Goal: Find specific page/section: Find specific page/section

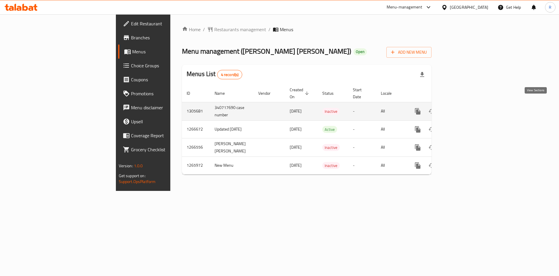
click at [463, 108] on icon "enhanced table" at bounding box center [459, 111] width 7 height 7
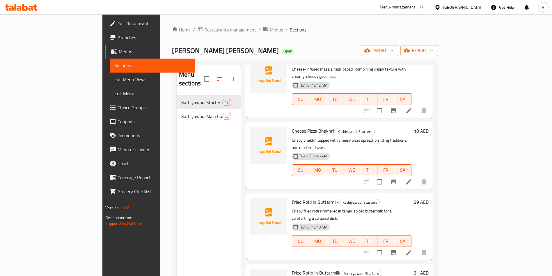
click at [270, 28] on span "Menus" at bounding box center [276, 29] width 13 height 7
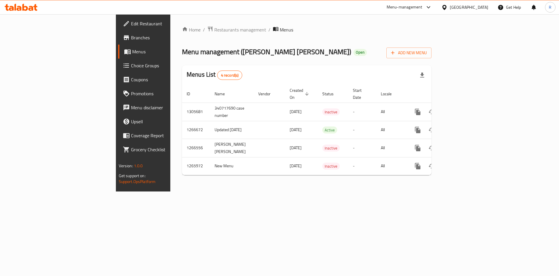
click at [170, 23] on div "Home / Restaurants management / Menus Menu management ( [PERSON_NAME] [PERSON_N…" at bounding box center [306, 102] width 273 height 177
click at [214, 26] on span "Restaurants management" at bounding box center [240, 29] width 52 height 7
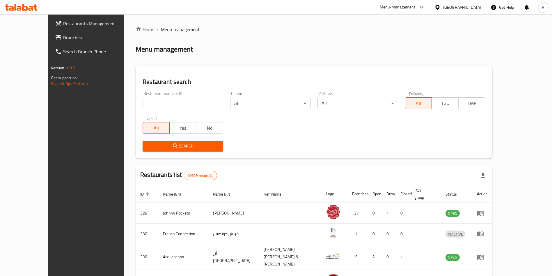
click at [153, 98] on input "search" at bounding box center [183, 104] width 80 height 12
type input "permit room"
click button "Search" at bounding box center [183, 146] width 80 height 11
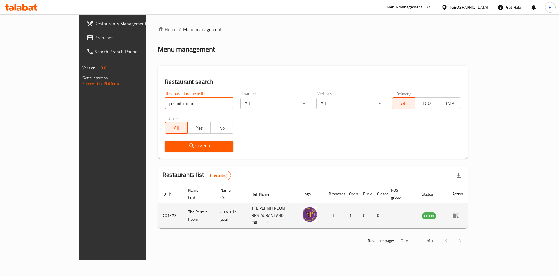
click at [459, 212] on icon "enhanced table" at bounding box center [455, 215] width 7 height 7
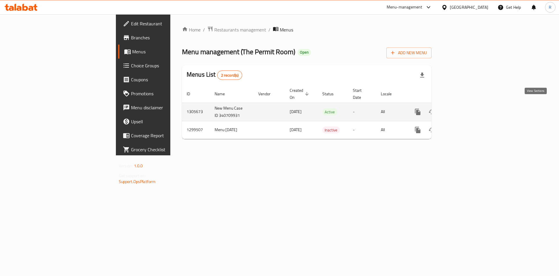
click at [463, 108] on icon "enhanced table" at bounding box center [459, 111] width 7 height 7
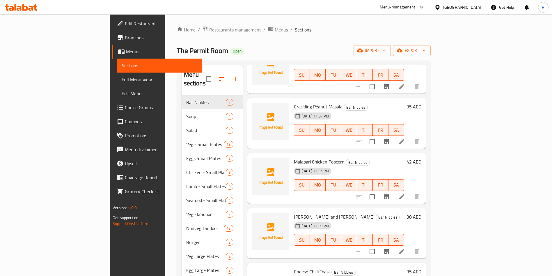
scroll to position [96, 0]
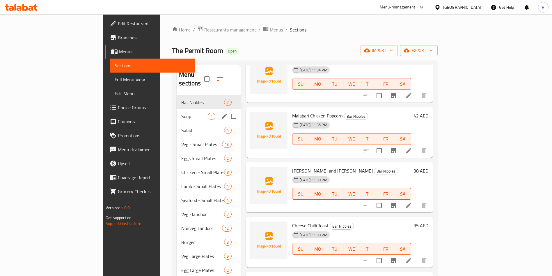
click at [181, 113] on span "Soup" at bounding box center [194, 116] width 26 height 7
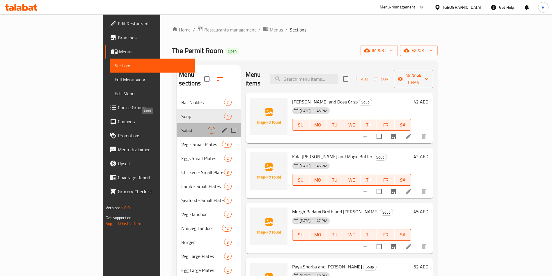
click at [181, 127] on span "Salad" at bounding box center [194, 130] width 26 height 7
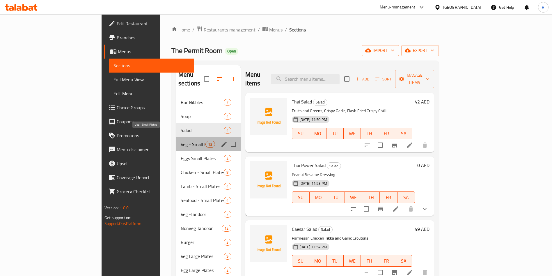
click at [181, 141] on span "Veg - Small Plates" at bounding box center [193, 144] width 25 height 7
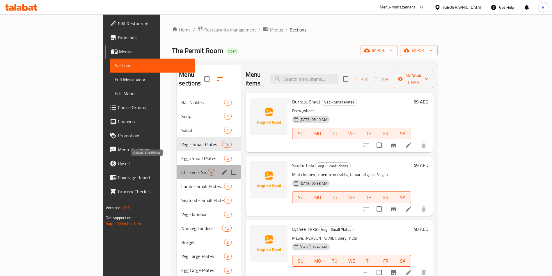
click at [181, 169] on span "Chicken - Small Plates" at bounding box center [194, 172] width 26 height 7
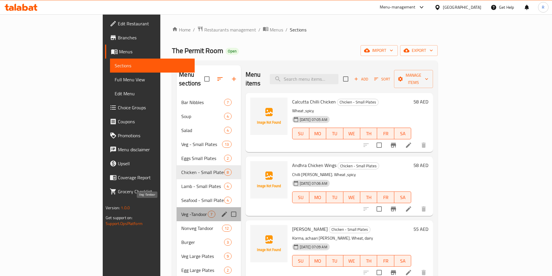
click at [181, 211] on span "Veg -Tandoor" at bounding box center [194, 214] width 26 height 7
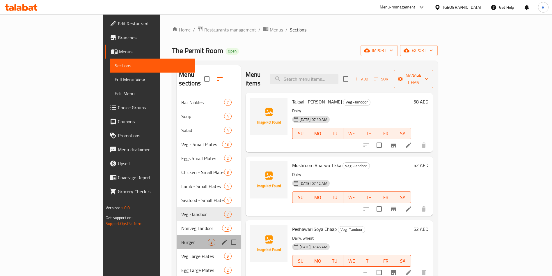
click at [177, 238] on div "Burger 3" at bounding box center [209, 242] width 64 height 14
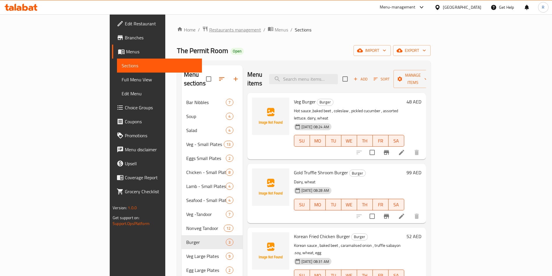
click at [209, 28] on span "Restaurants management" at bounding box center [235, 29] width 52 height 7
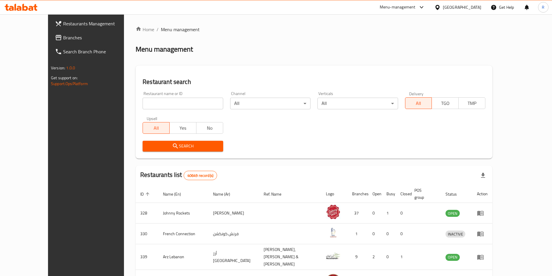
click at [154, 102] on input "search" at bounding box center [183, 104] width 80 height 12
type input "sharjah dhow"
click button "Search" at bounding box center [183, 146] width 80 height 11
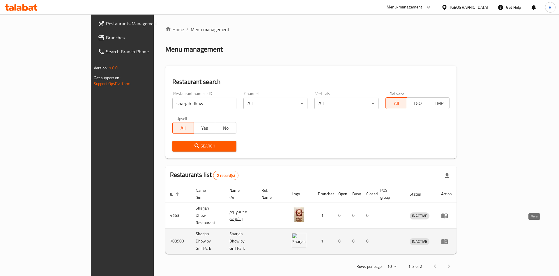
click at [448, 238] on icon "enhanced table" at bounding box center [444, 241] width 7 height 7
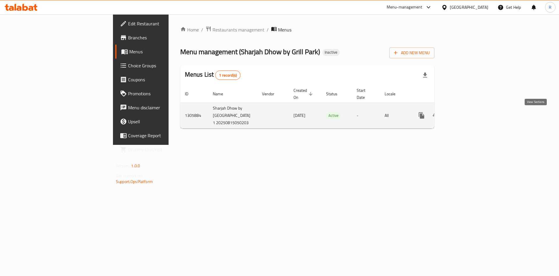
click at [467, 117] on icon "enhanced table" at bounding box center [463, 115] width 7 height 7
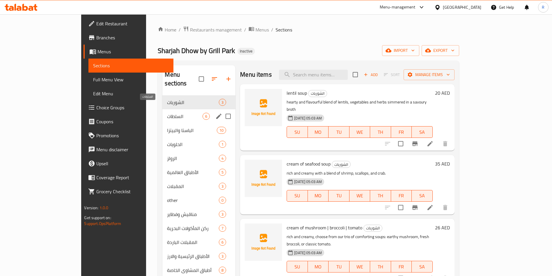
click at [167, 113] on span "السلطات" at bounding box center [185, 116] width 36 height 7
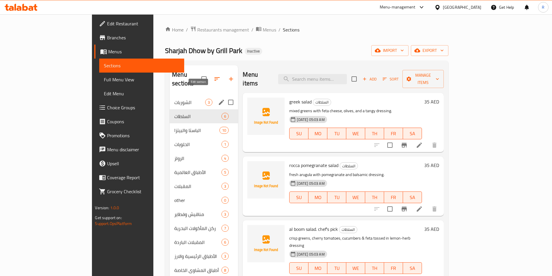
click at [218, 99] on icon "edit" at bounding box center [221, 102] width 7 height 7
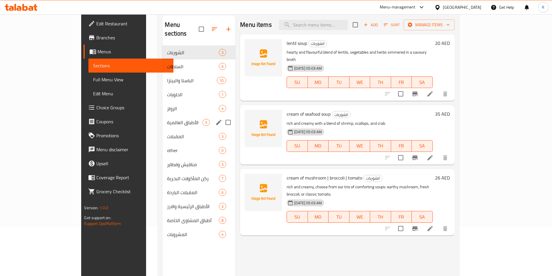
scroll to position [82, 0]
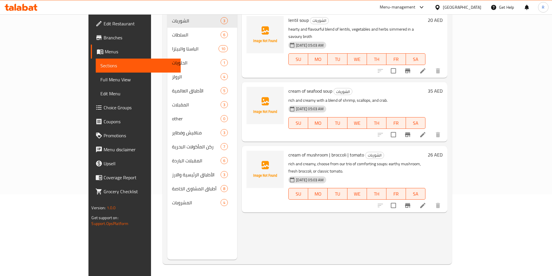
click at [286, 210] on div "Menu items Add Sort Manage items lentil soup الشوربات hearty and flavourful ble…" at bounding box center [342, 122] width 210 height 276
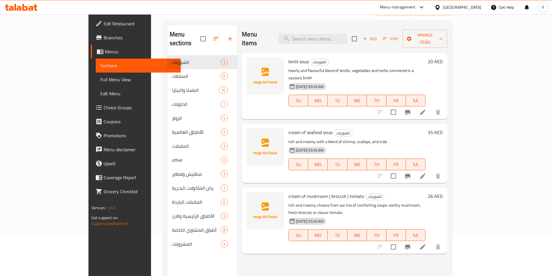
scroll to position [0, 0]
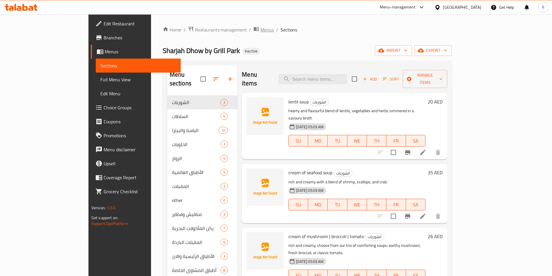
click at [261, 29] on span "Menus" at bounding box center [267, 29] width 13 height 7
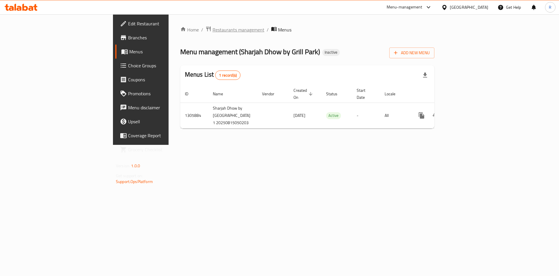
click at [213, 27] on span "Restaurants management" at bounding box center [239, 29] width 52 height 7
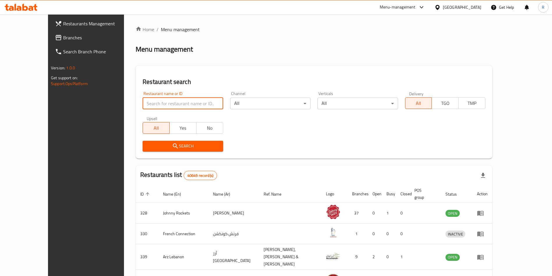
click at [158, 106] on input "search" at bounding box center [183, 104] width 80 height 12
type input "prabhu"
click button "Search" at bounding box center [183, 146] width 80 height 11
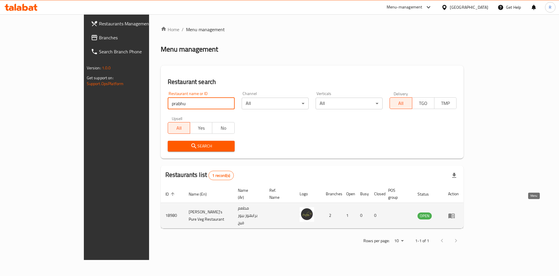
click at [455, 212] on icon "enhanced table" at bounding box center [451, 215] width 7 height 7
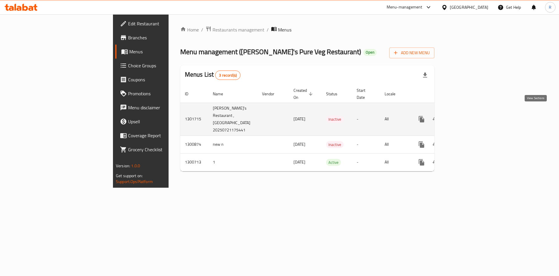
click at [467, 116] on icon "enhanced table" at bounding box center [463, 119] width 7 height 7
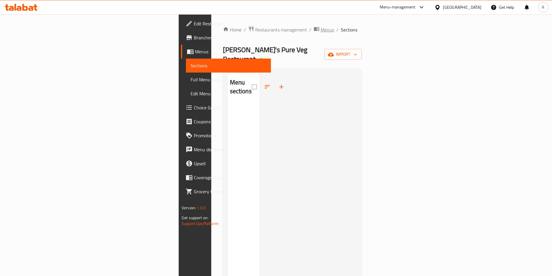
click at [321, 30] on span "Menus" at bounding box center [327, 29] width 13 height 7
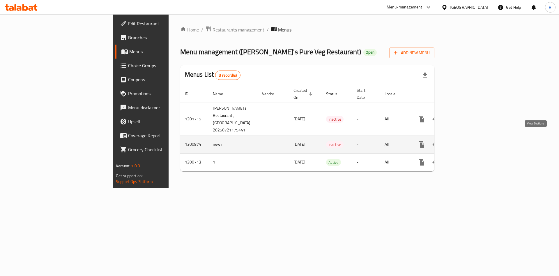
click at [467, 141] on icon "enhanced table" at bounding box center [463, 144] width 7 height 7
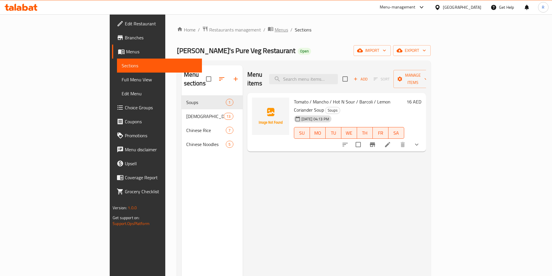
click at [275, 30] on span "Menus" at bounding box center [281, 29] width 13 height 7
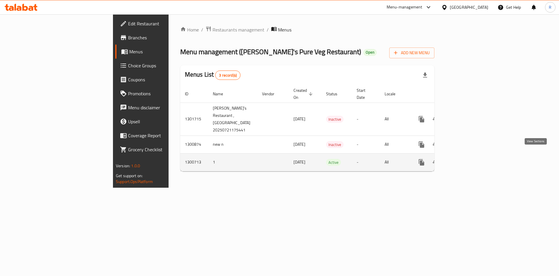
click at [470, 156] on link "enhanced table" at bounding box center [464, 162] width 14 height 14
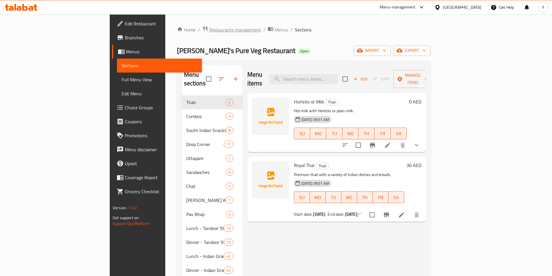
click at [209, 28] on span "Restaurants management" at bounding box center [235, 29] width 52 height 7
